Goal: Information Seeking & Learning: Learn about a topic

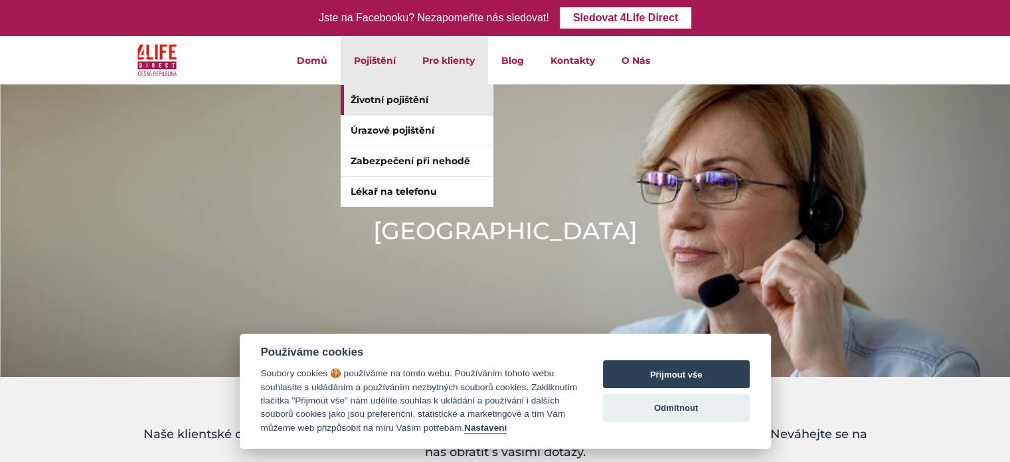
click at [407, 92] on link "Životní pojištění" at bounding box center [417, 100] width 153 height 30
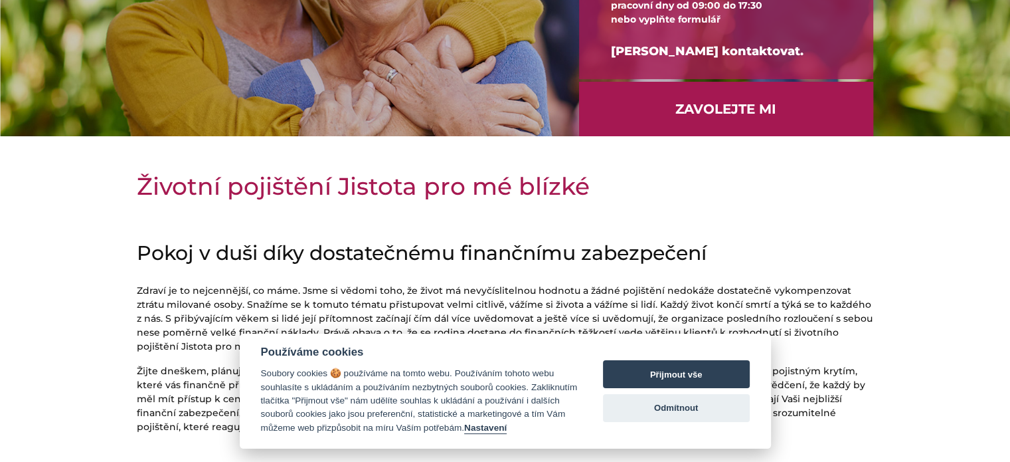
scroll to position [266, 0]
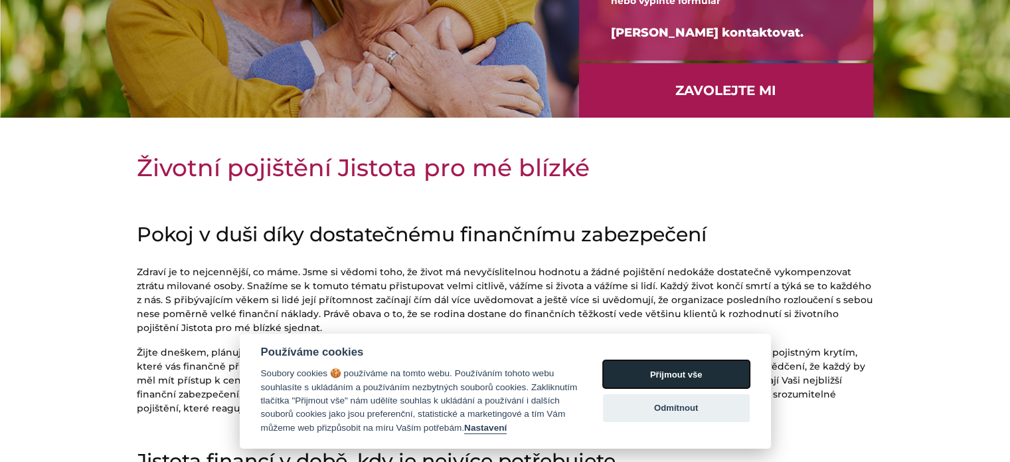
click at [667, 375] on button "Přijmout vše" at bounding box center [676, 374] width 147 height 28
checkbox input "true"
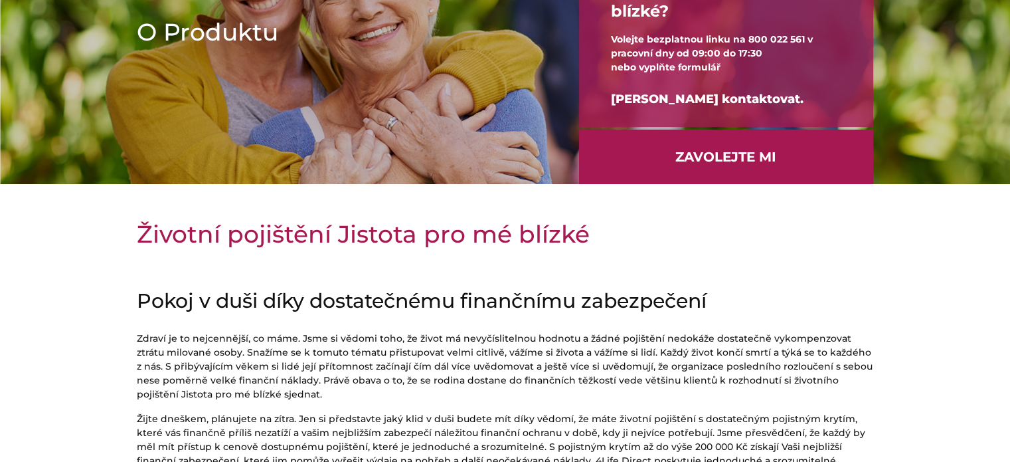
scroll to position [0, 0]
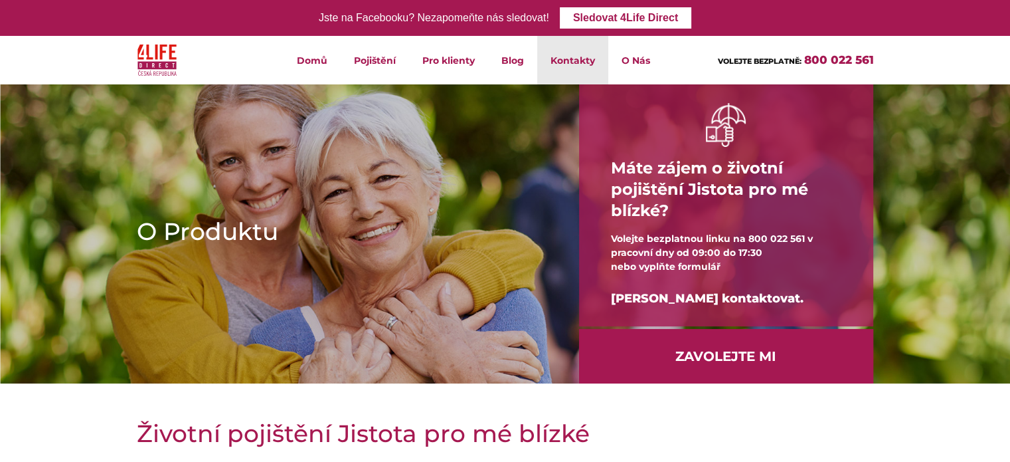
click at [580, 59] on link "Kontakty" at bounding box center [572, 60] width 71 height 48
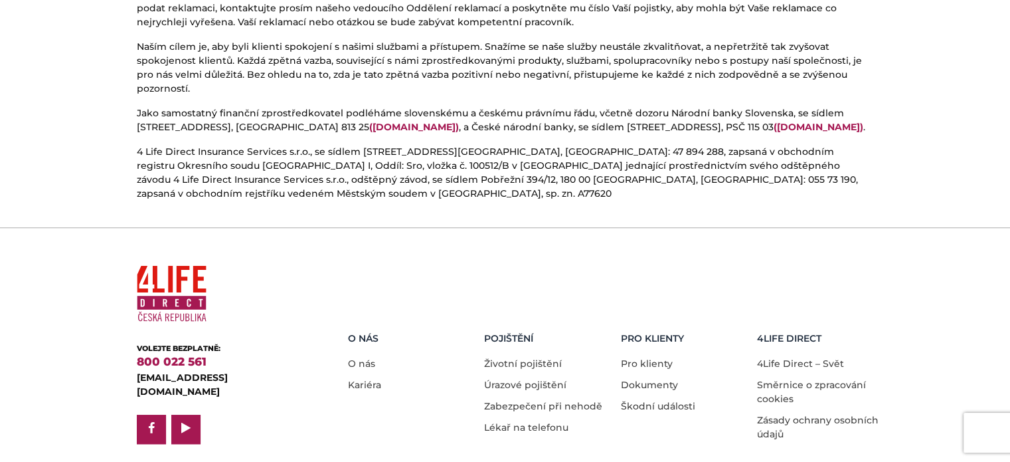
scroll to position [824, 0]
click at [538, 378] on link "Úrazové pojištění" at bounding box center [525, 384] width 82 height 12
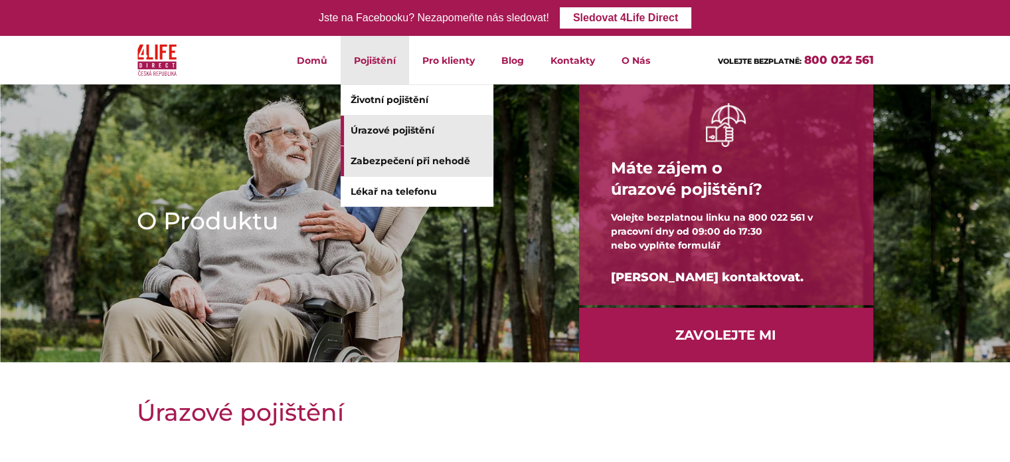
click at [406, 160] on link "Zabezpečení při nehodě" at bounding box center [417, 161] width 153 height 30
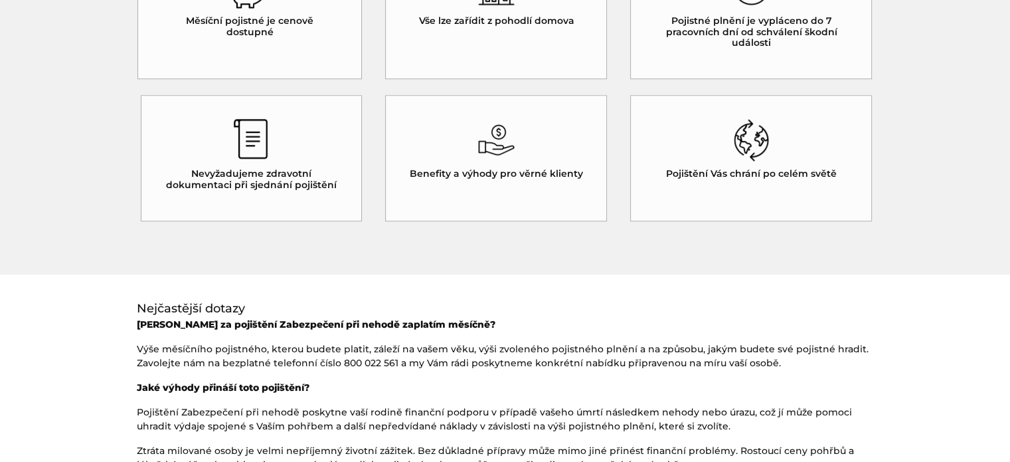
scroll to position [332, 0]
